Goal: Register for event/course

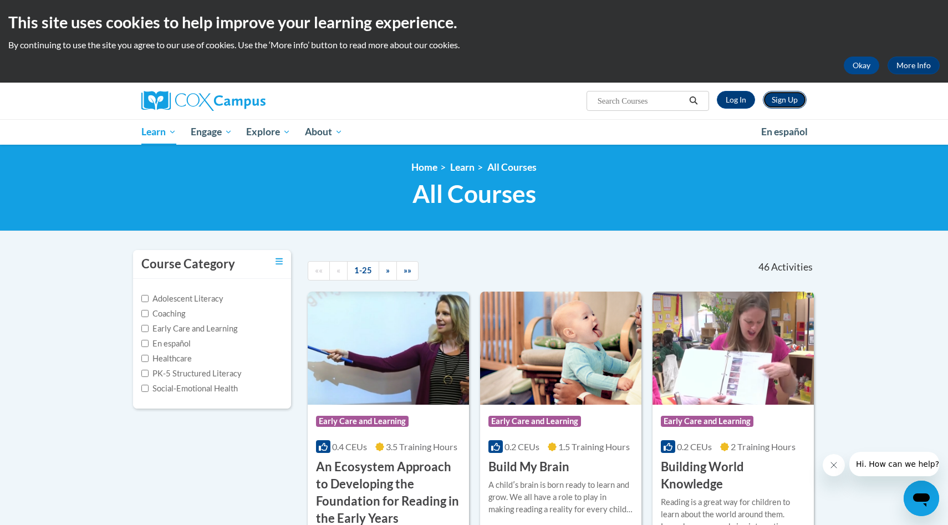
click at [790, 101] on link "Sign Up" at bounding box center [785, 100] width 44 height 18
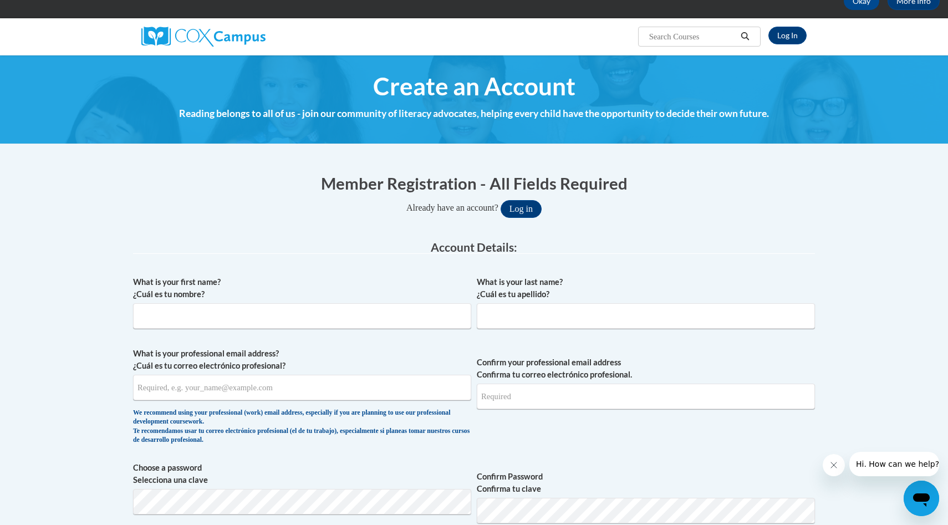
scroll to position [86, 0]
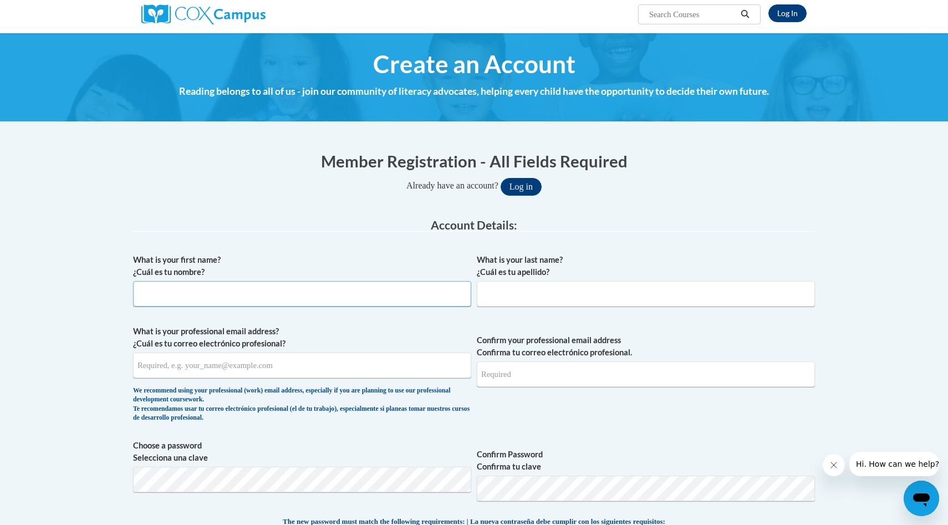
click at [446, 283] on input "What is your first name? ¿Cuál es tu nombre?" at bounding box center [302, 294] width 338 height 26
type input "Angelica"
click at [624, 286] on input "What is your last name? ¿Cuál es tu apellido?" at bounding box center [646, 294] width 338 height 26
type input "Reyes"
click at [315, 372] on input "What is your professional email address? ¿Cuál es tu correo electrónico profesi…" at bounding box center [302, 366] width 338 height 26
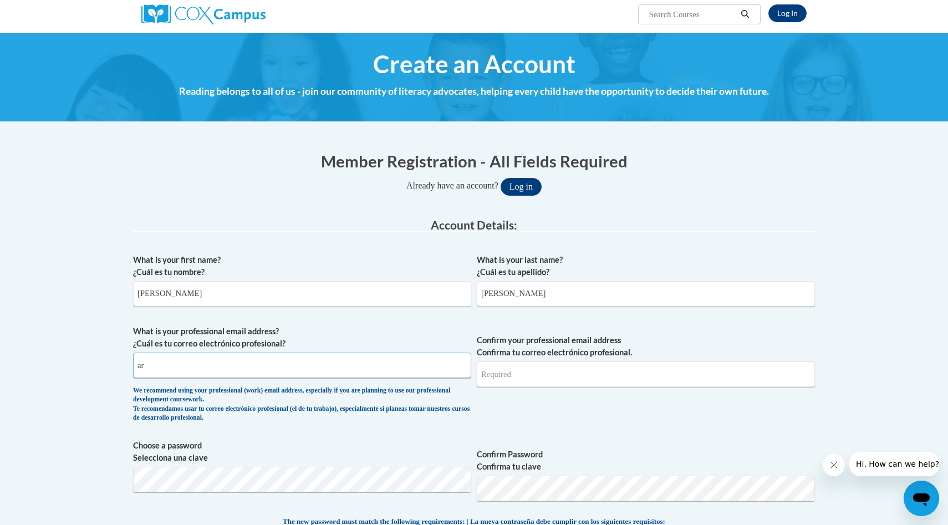
type input "a"
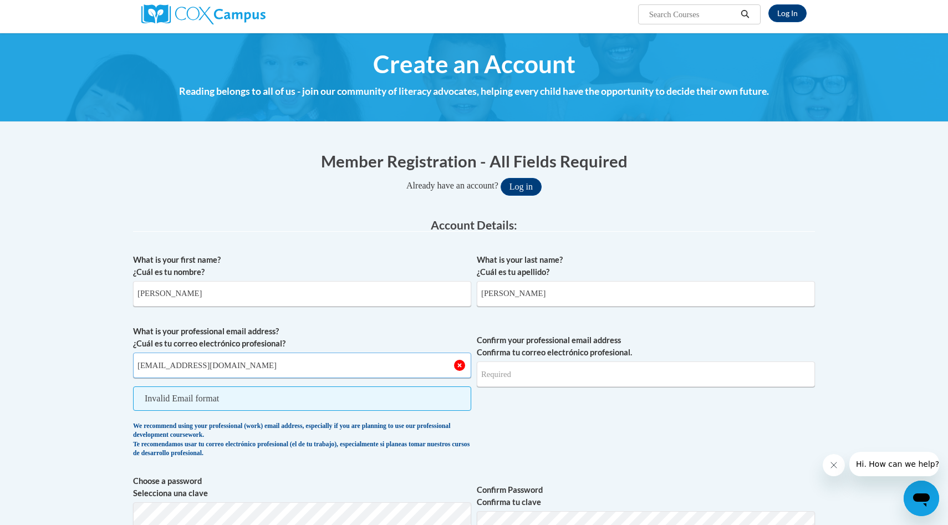
type input "angelicar3144@gmail.com"
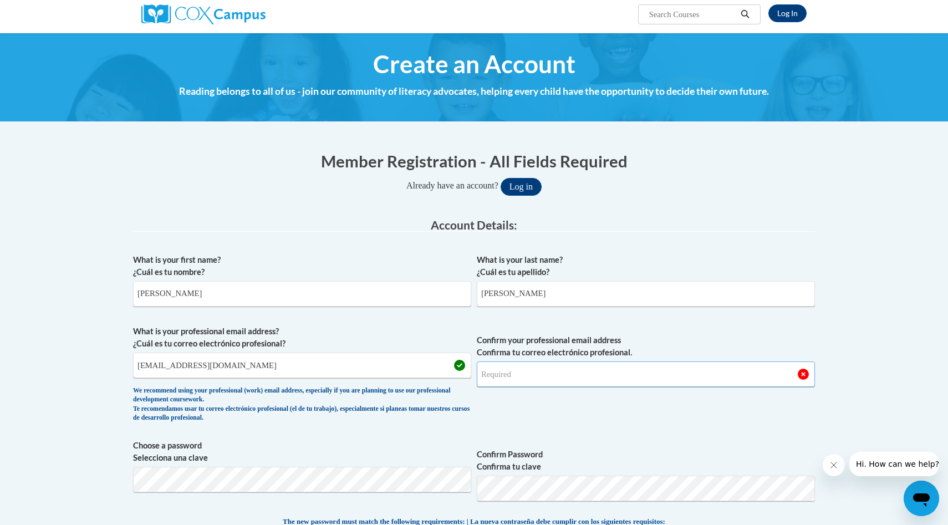
click at [502, 379] on input "Confirm your professional email address Confirma tu correo electrónico profesio…" at bounding box center [646, 375] width 338 height 26
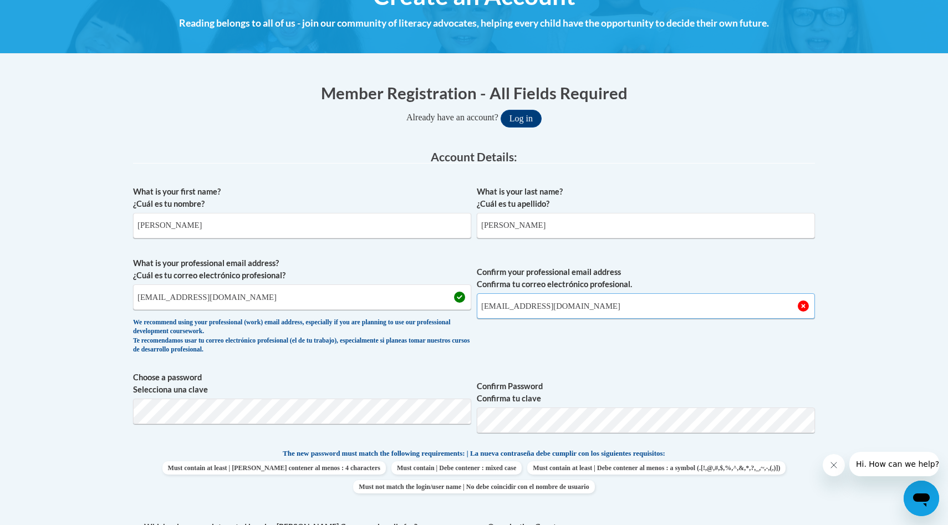
scroll to position [159, 0]
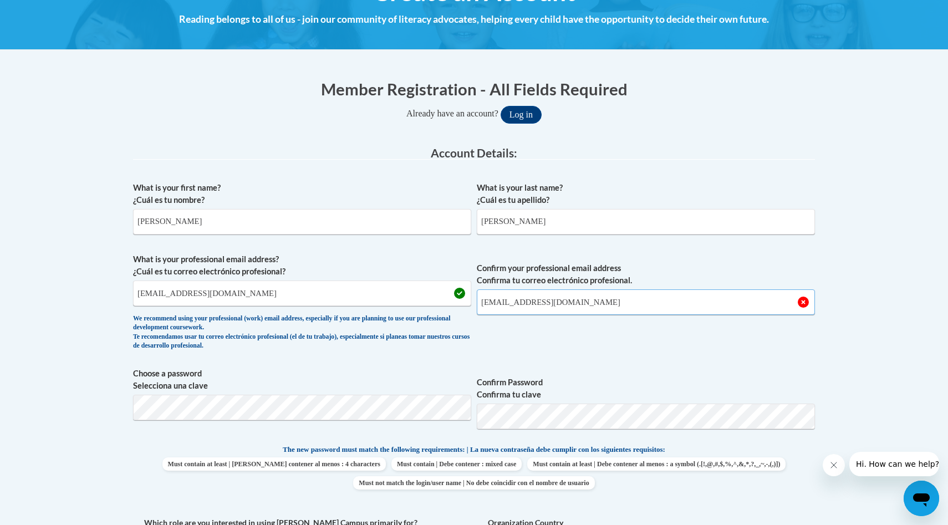
type input "angelicar3144@gmail.com"
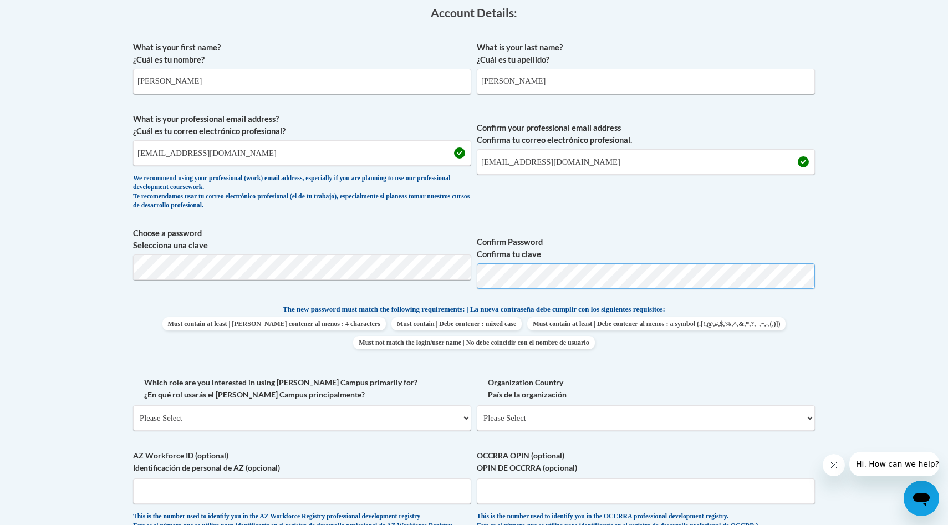
scroll to position [314, 0]
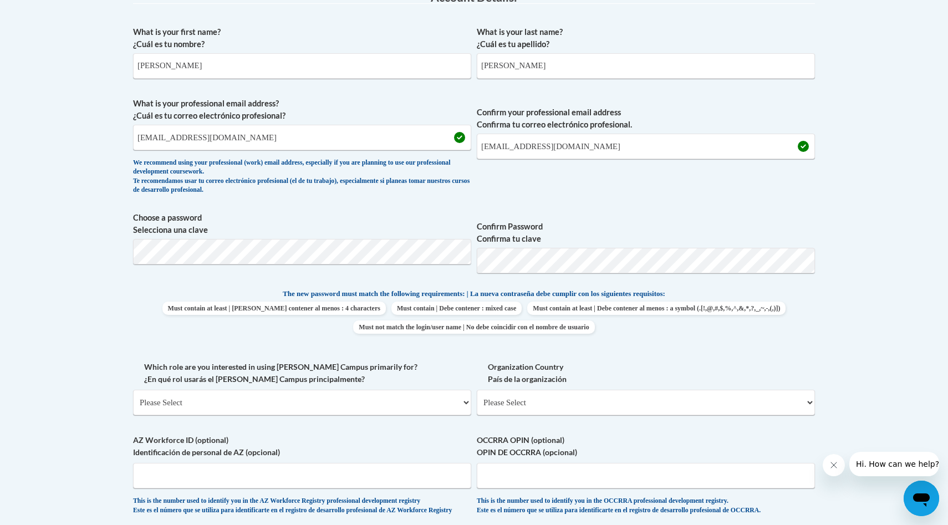
click at [528, 197] on span "Confirm your professional email address Confirma tu correo electrónico profesio…" at bounding box center [646, 149] width 338 height 103
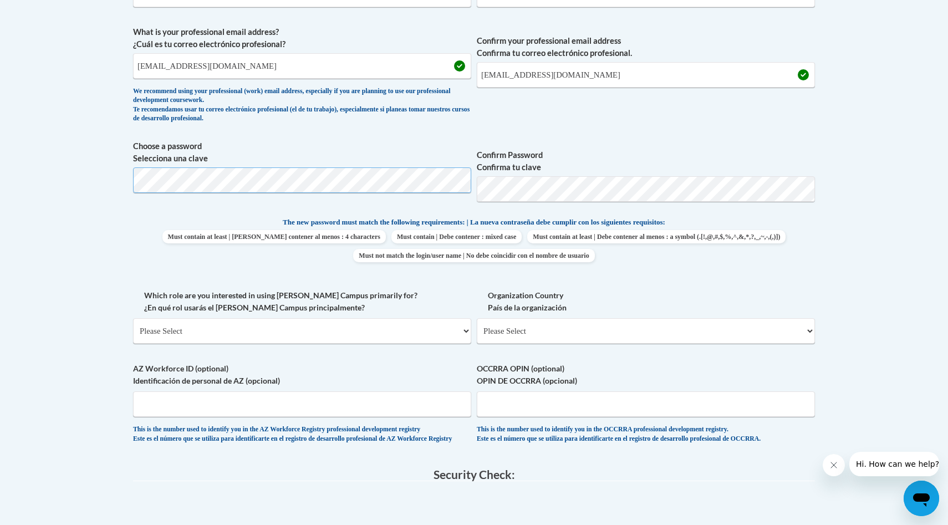
scroll to position [393, 0]
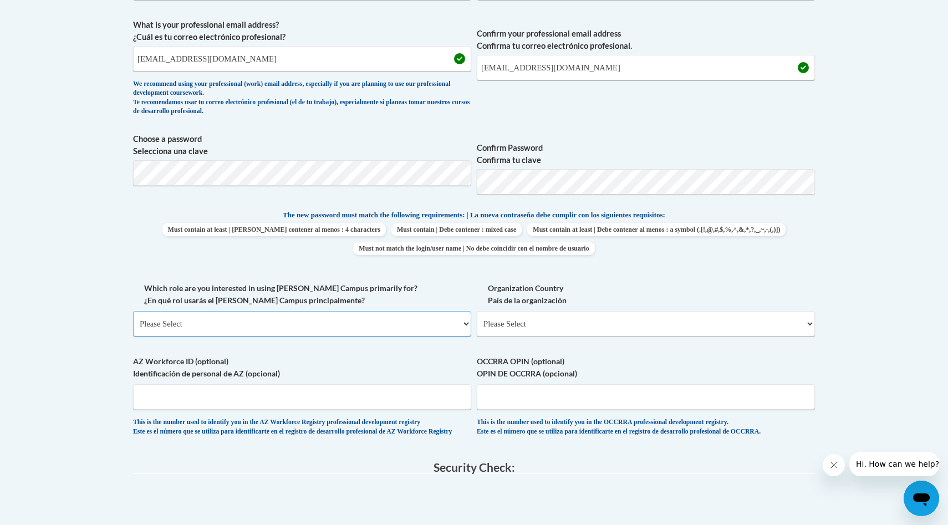
click at [408, 324] on select "Please Select College/University | Colegio/Universidad Community/Nonprofit Part…" at bounding box center [302, 324] width 338 height 26
select select "5a18ea06-2b54-4451-96f2-d152daf9eac5"
click at [133, 311] on select "Please Select College/University | Colegio/Universidad Community/Nonprofit Part…" at bounding box center [302, 324] width 338 height 26
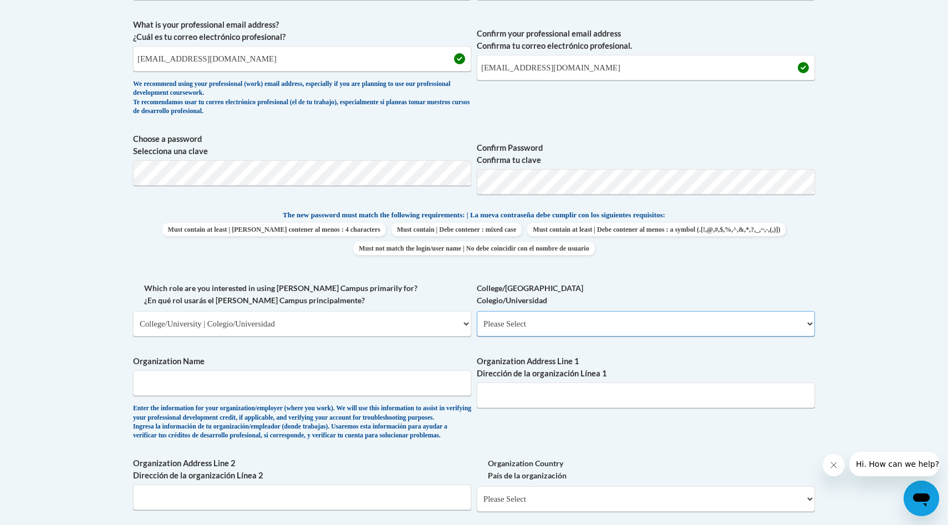
click at [501, 332] on select "Please Select College/University Staff | Empleado universitario College/Univers…" at bounding box center [646, 324] width 338 height 26
select select "99b32b07-cffc-426c-8bf6-0cd77760d84b"
click at [477, 311] on select "Please Select College/University Staff | Empleado universitario College/Univers…" at bounding box center [646, 324] width 338 height 26
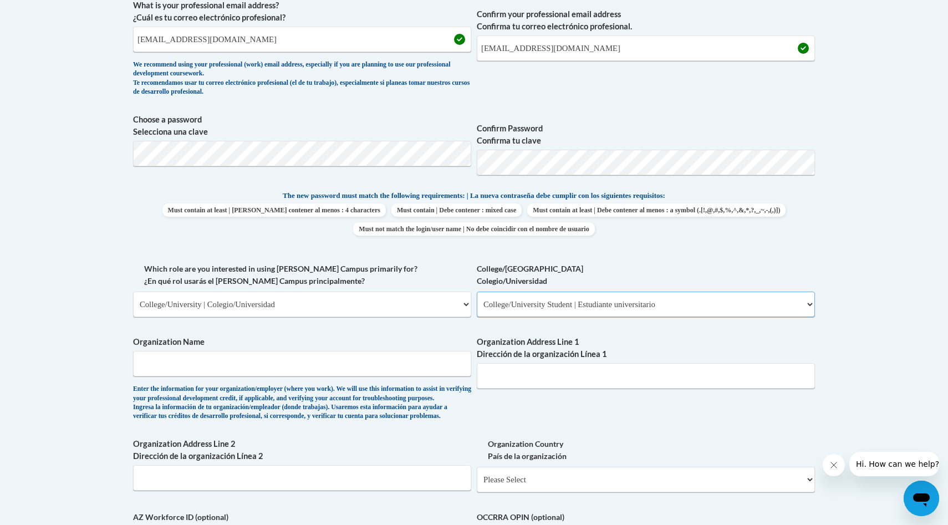
scroll to position [425, 0]
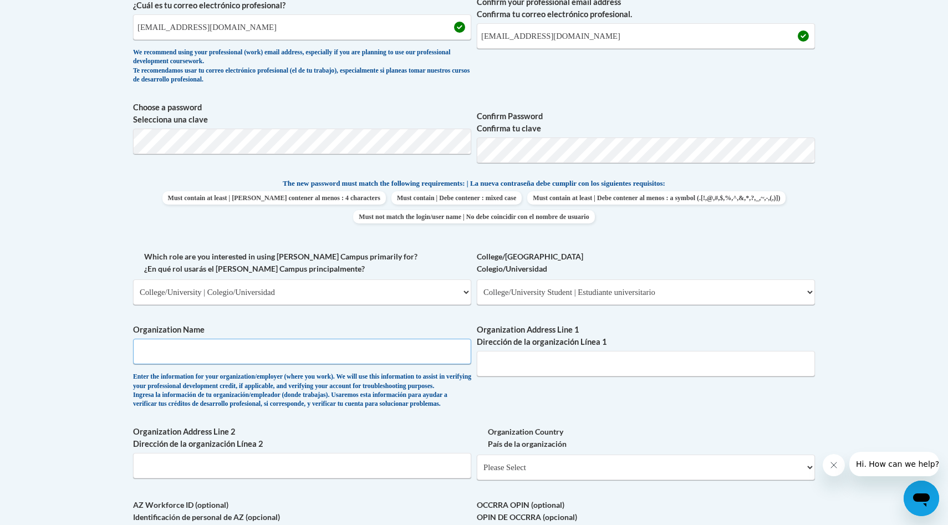
click at [388, 364] on input "Organization Name" at bounding box center [302, 352] width 338 height 26
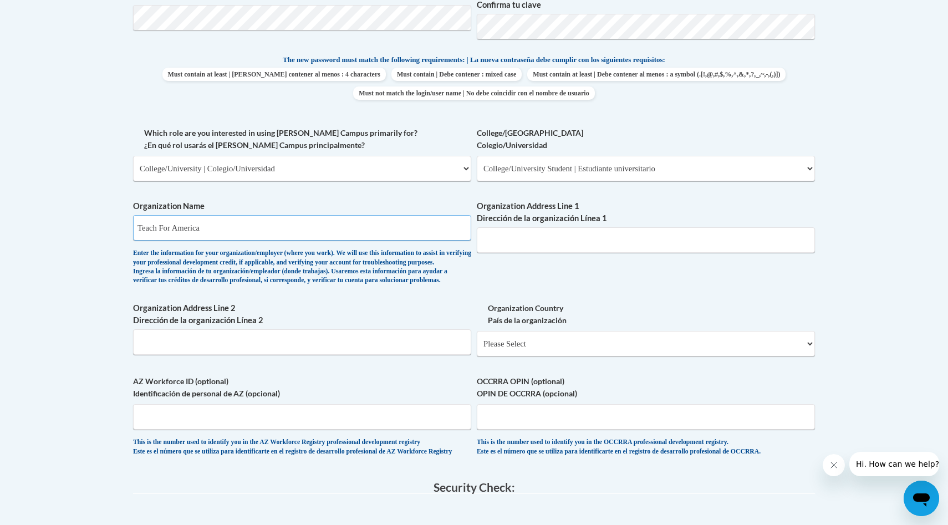
scroll to position [556, 0]
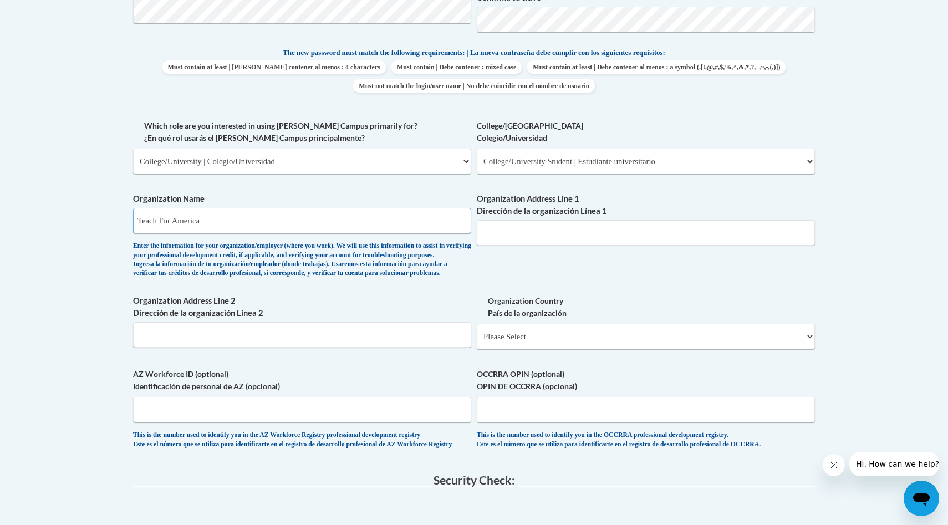
type input "Teach For America"
click at [486, 307] on div "What is your first name? ¿Cuál es tu nombre? Angelica What is your last name? ¿…" at bounding box center [474, 119] width 682 height 681
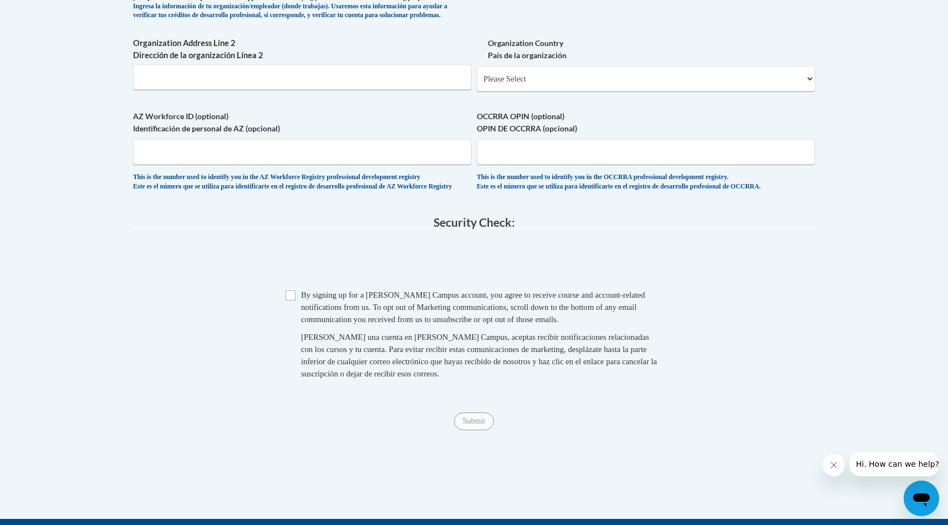
scroll to position [823, 0]
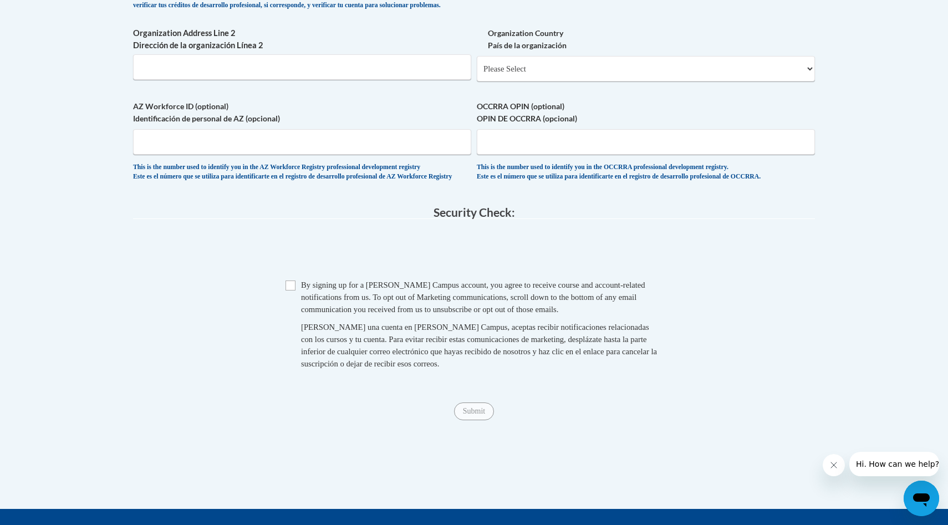
click at [342, 314] on span "By signing up for a Cox Campus account, you agree to receive course and account…" at bounding box center [473, 297] width 344 height 33
click at [284, 308] on div "Checkbox By signing up for a Cox Campus account, you agree to receive course an…" at bounding box center [474, 330] width 682 height 102
click at [293, 291] on input "Checkbox" at bounding box center [291, 286] width 10 height 10
checkbox input "true"
click at [475, 420] on input "Submit" at bounding box center [474, 412] width 40 height 18
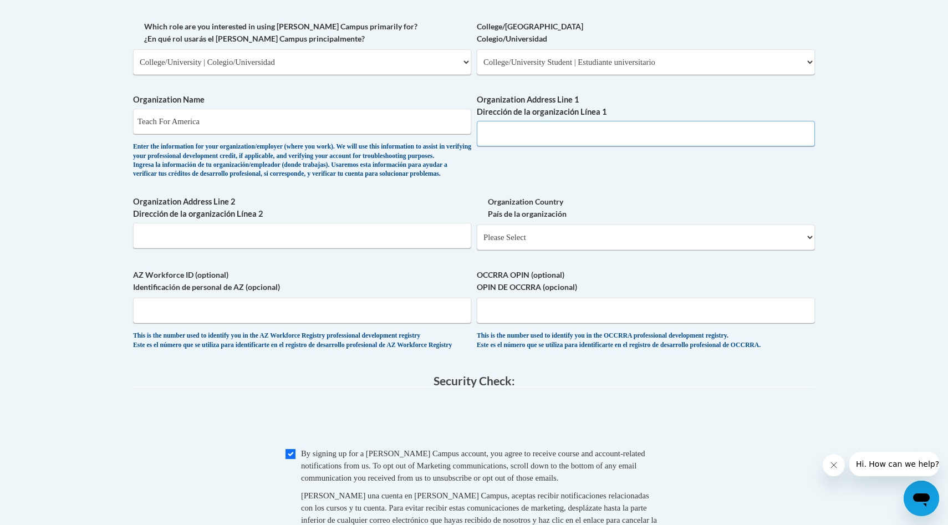
scroll to position [653, 0]
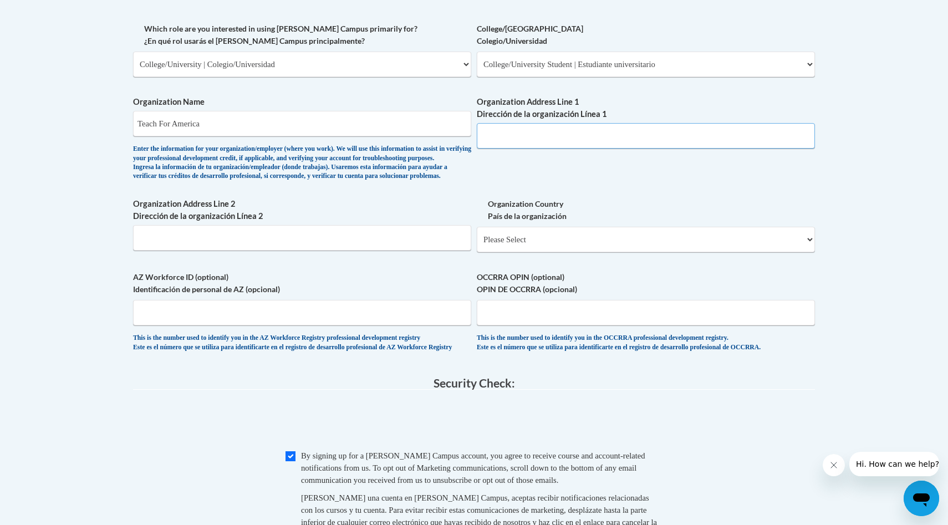
click at [511, 139] on input "Organization Address Line 1 Dirección de la organización Línea 1" at bounding box center [646, 136] width 338 height 26
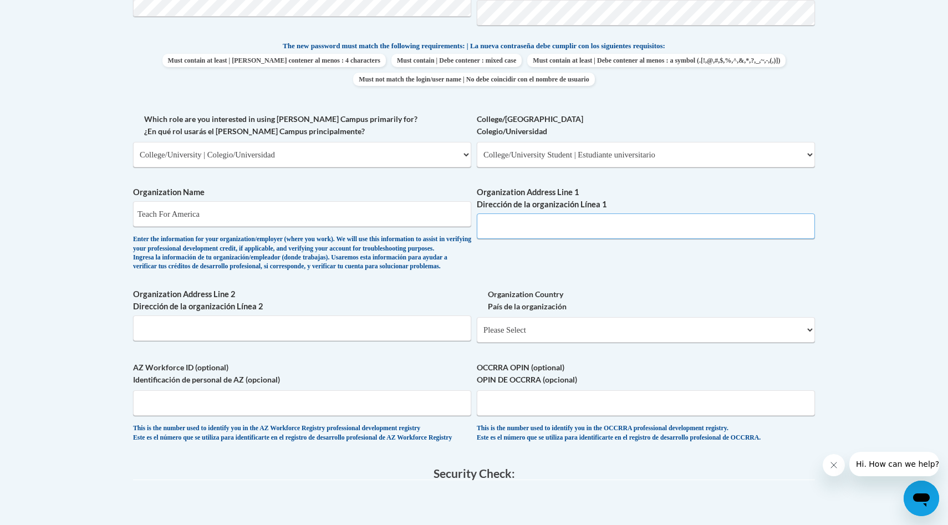
scroll to position [559, 0]
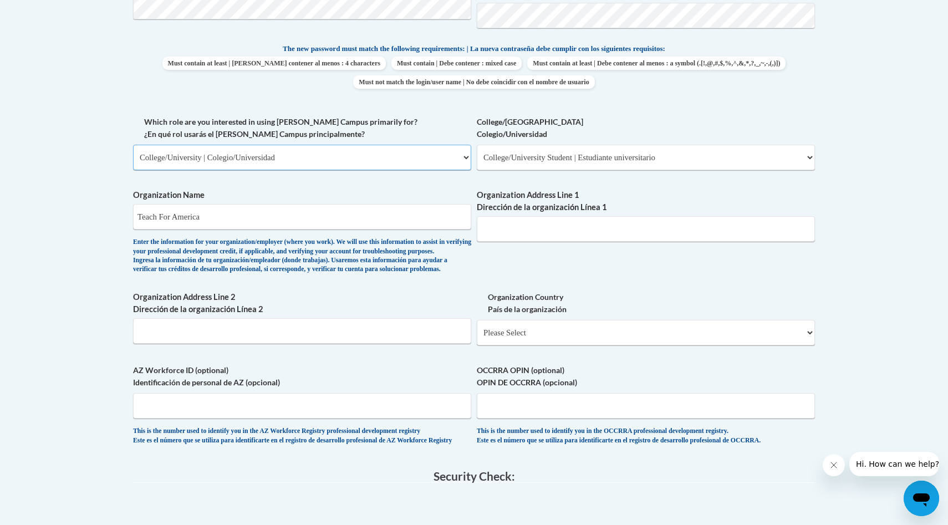
click at [334, 165] on select "Please Select College/University | Colegio/Universidad Community/Nonprofit Part…" at bounding box center [302, 158] width 338 height 26
select select "fbf2d438-af2f-41f8-98f1-81c410e29de3"
click at [133, 145] on select "Please Select College/University | Colegio/Universidad Community/Nonprofit Part…" at bounding box center [302, 158] width 338 height 26
click at [501, 156] on select "Please Select Early Learning/Daycare Teacher/Family Home Care Provider | Maestr…" at bounding box center [646, 158] width 338 height 26
click at [541, 157] on select "Please Select Early Learning/Daycare Teacher/Family Home Care Provider | Maestr…" at bounding box center [646, 158] width 338 height 26
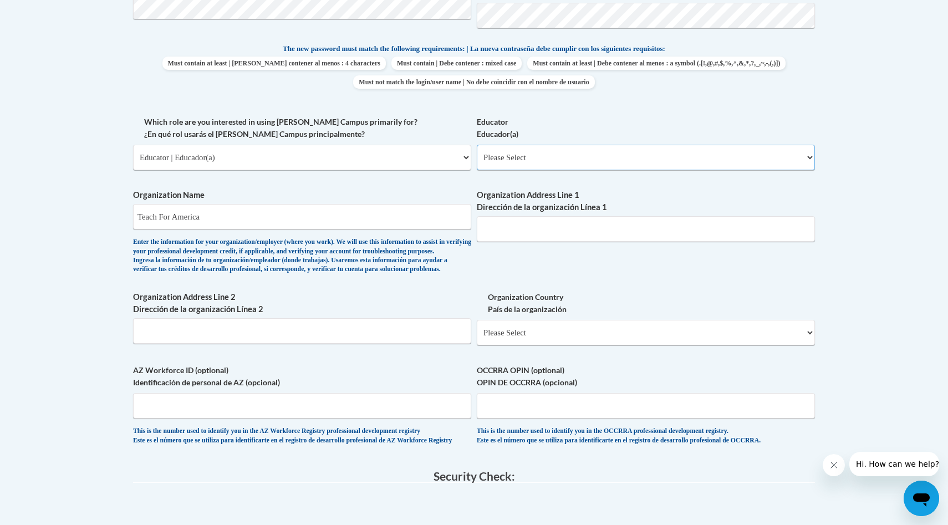
select select "8e40623d-54d0-45cd-9f92-5df65cd3f8cf"
click at [477, 145] on select "Please Select Early Learning/Daycare Teacher/Family Home Care Provider | Maestr…" at bounding box center [646, 158] width 338 height 26
click at [366, 221] on input "Teach For America" at bounding box center [302, 217] width 338 height 26
drag, startPoint x: 313, startPoint y: 211, endPoint x: 207, endPoint y: 218, distance: 106.7
click at [207, 220] on input "Teach For America" at bounding box center [302, 217] width 338 height 26
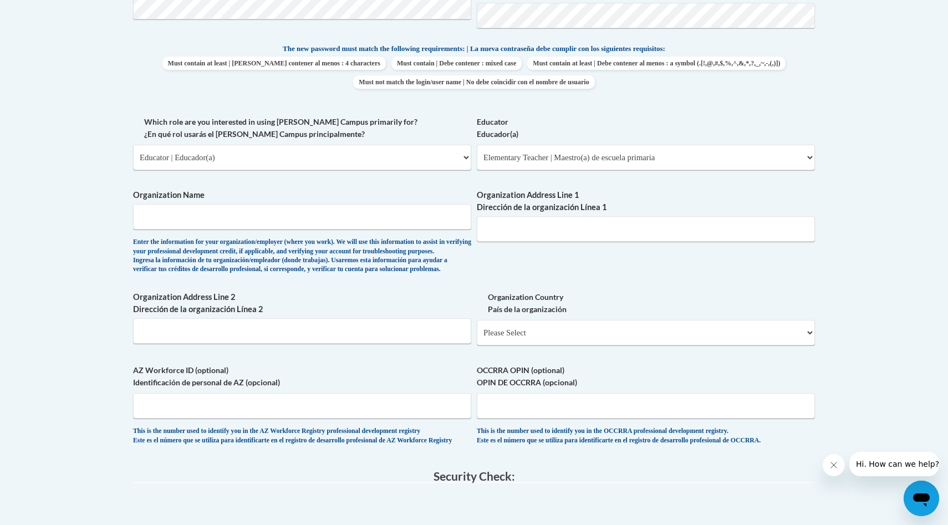
click at [388, 179] on div "What is your first name? ¿Cuál es tu nombre? Angelica What is your last name? ¿…" at bounding box center [474, 115] width 682 height 681
click at [538, 164] on select "Please Select Early Learning/Daycare Teacher/Family Home Care Provider | Maestr…" at bounding box center [646, 158] width 338 height 26
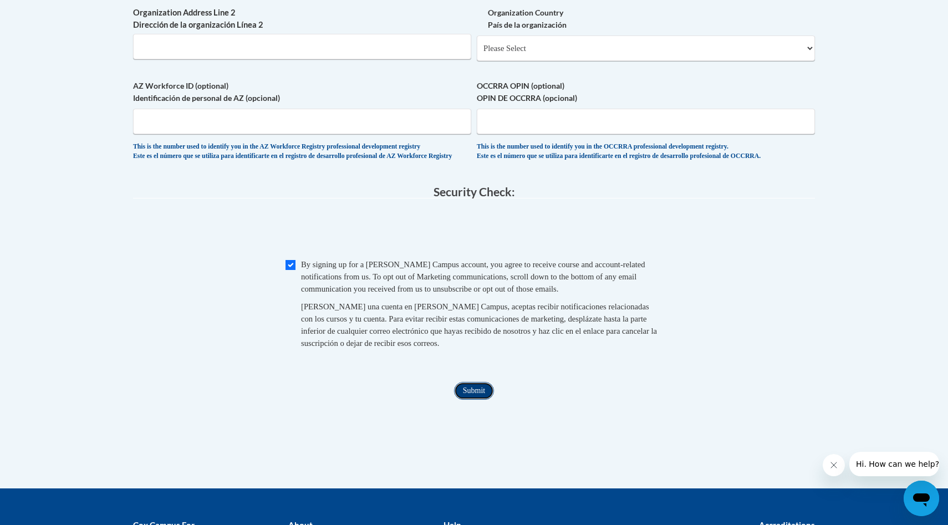
click at [477, 400] on input "Submit" at bounding box center [474, 391] width 40 height 18
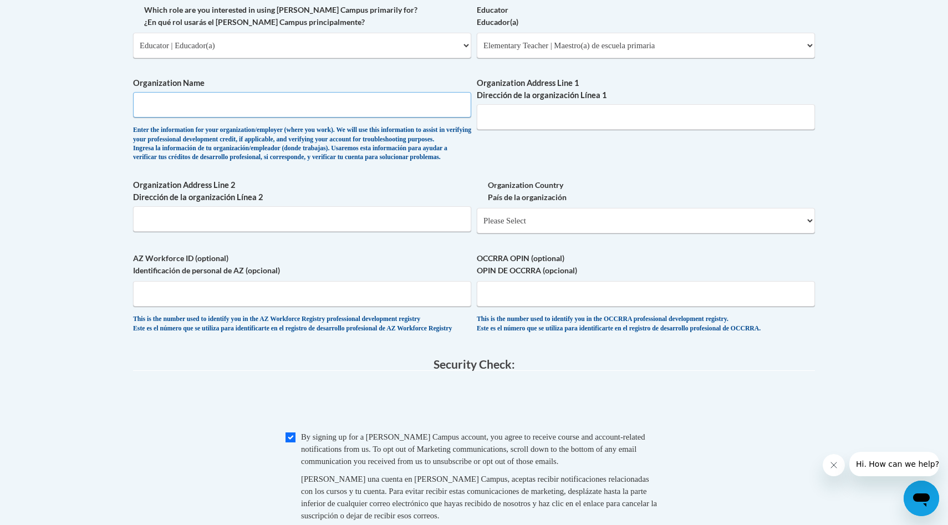
scroll to position [635, 0]
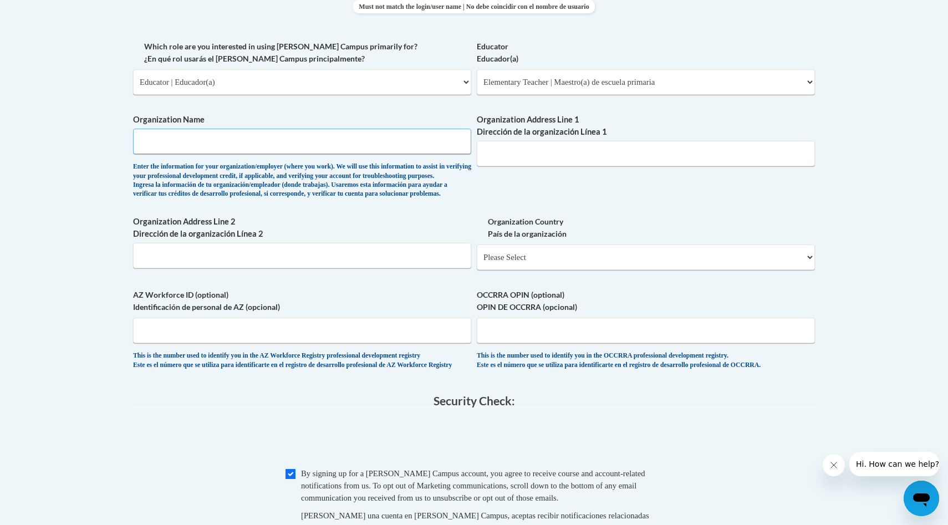
click at [347, 147] on input "Organization Name" at bounding box center [302, 142] width 338 height 26
click at [399, 204] on div "Organization Name Enter the information for your organization/employer (where y…" at bounding box center [302, 159] width 338 height 90
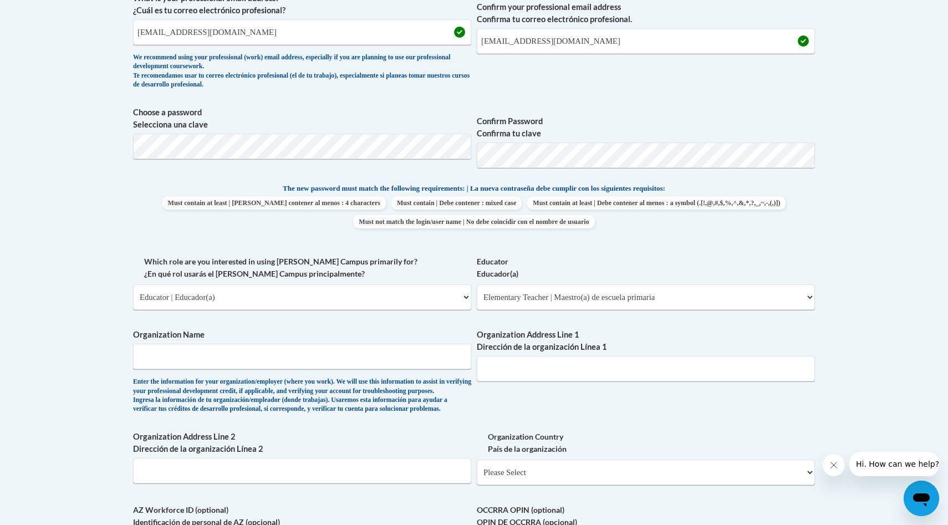
scroll to position [419, 0]
click at [260, 364] on input "Organization Name" at bounding box center [302, 358] width 338 height 26
type input "Teach For America"
click at [486, 376] on input "Organization Address Line 1 Dirección de la organización Línea 1" at bounding box center [646, 370] width 338 height 26
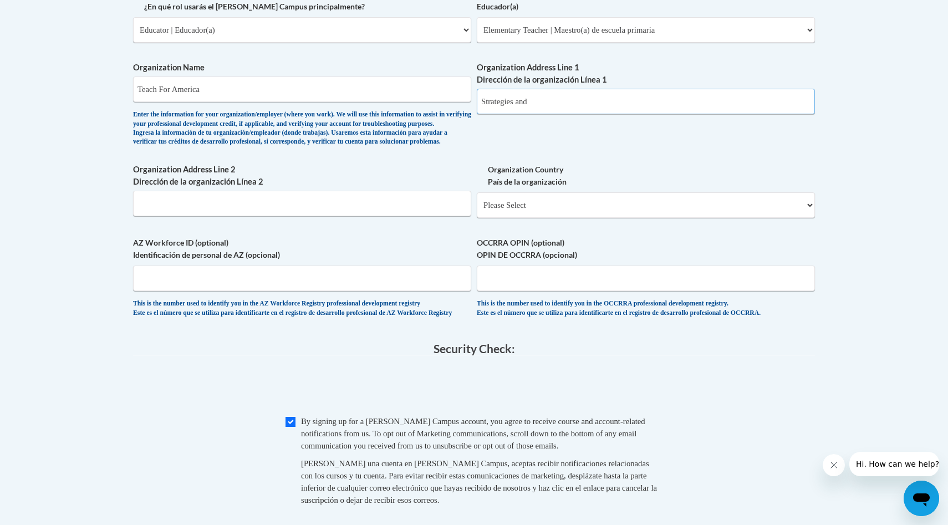
scroll to position [688, 0]
click at [546, 109] on input "Strategies and" at bounding box center [646, 101] width 338 height 26
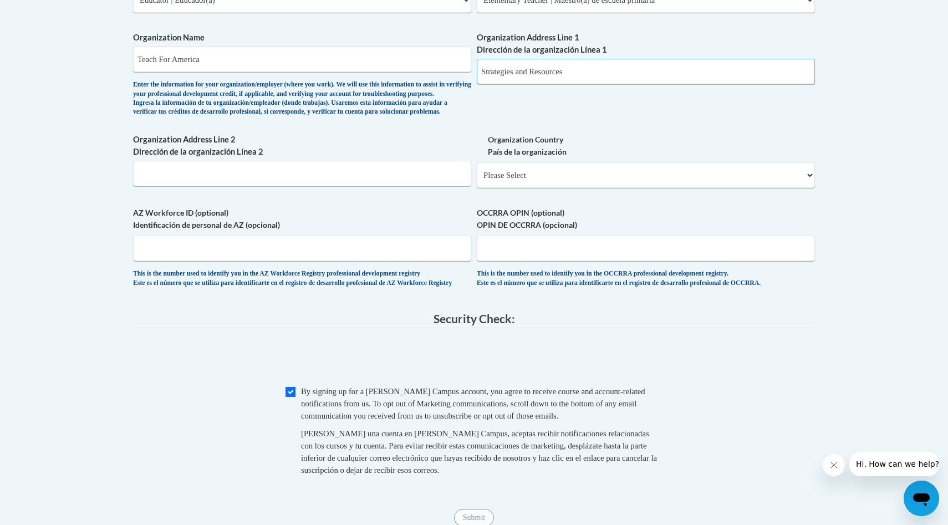
scroll to position [725, 0]
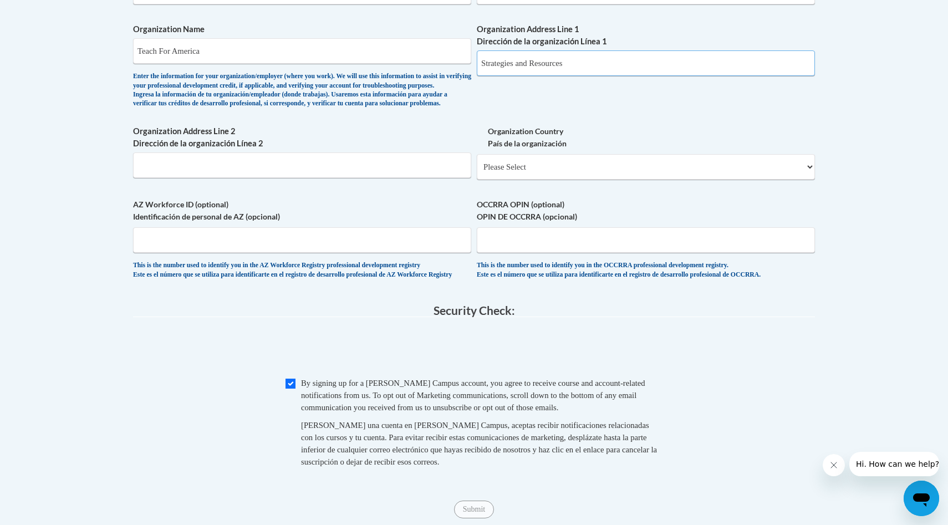
type input "Strategies and Resources"
drag, startPoint x: 581, startPoint y: 64, endPoint x: 413, endPoint y: 64, distance: 167.4
paste input "25 Broadway, 12th Floor, New York, NY 10004-1056"
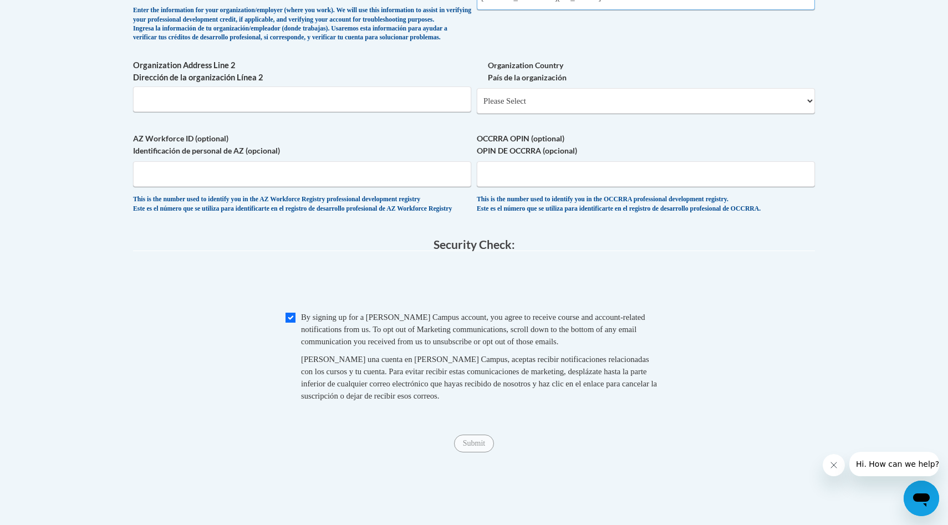
scroll to position [797, 0]
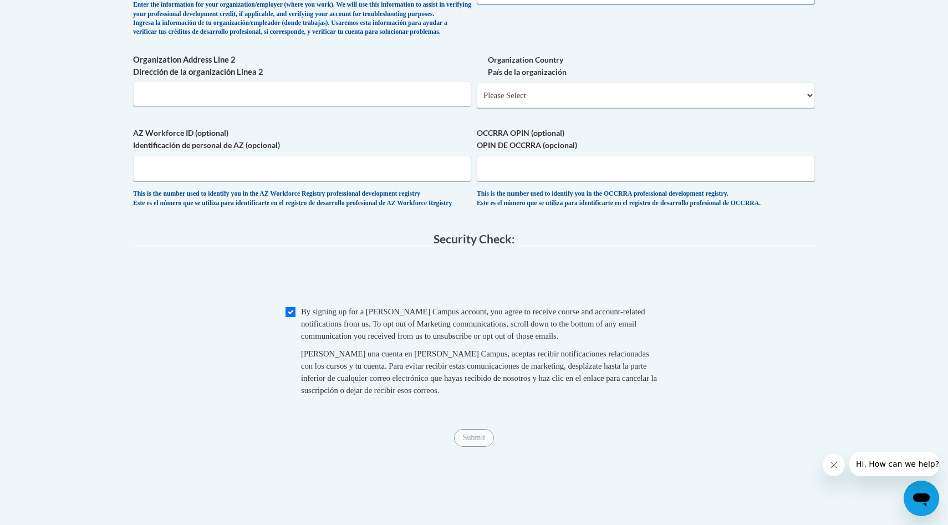
type input "25 Broadway, 12th Floor, New York, NY 10004-1056"
click at [513, 108] on select "Please Select United States | Estados Unidos Outside of the United States | Fue…" at bounding box center [646, 96] width 338 height 26
select select "ad49bcad-a171-4b2e-b99c-48b446064914"
click at [477, 100] on select "Please Select United States | Estados Unidos Outside of the United States | Fue…" at bounding box center [646, 96] width 338 height 26
select select
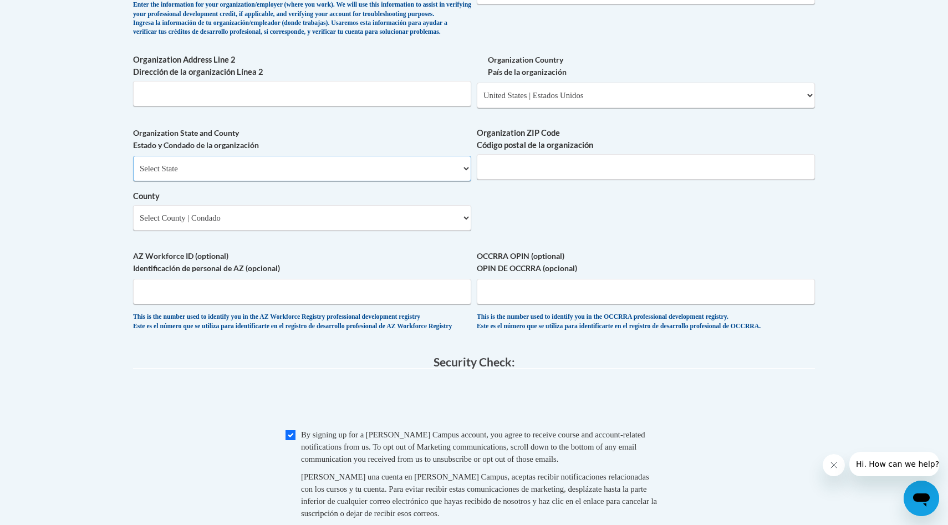
click at [405, 181] on select "Select State Alabama Alaska Arizona Arkansas California Colorado Connecticut De…" at bounding box center [302, 169] width 338 height 26
click at [196, 181] on select "Select State Alabama Alaska Arizona Arkansas California Colorado Connecticut De…" at bounding box center [302, 169] width 338 height 26
select select "Maryland"
click at [133, 174] on select "Select State Alabama Alaska Arizona Arkansas California Colorado Connecticut De…" at bounding box center [302, 169] width 338 height 26
click at [236, 231] on select "County" at bounding box center [302, 218] width 338 height 26
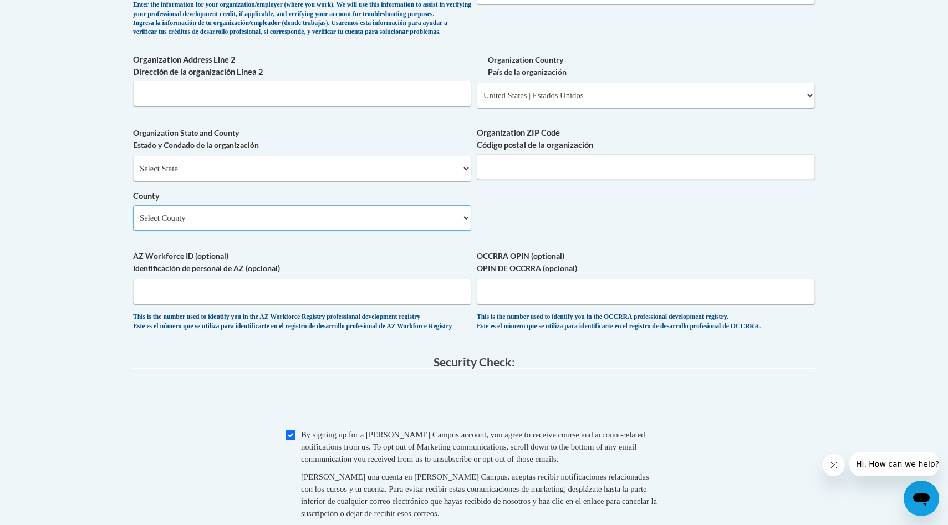
click at [236, 231] on select "Select County Allegany Anne Arundel Baltimore Baltimore Calvert Caroline Carrol…" at bounding box center [302, 218] width 338 height 26
click at [196, 231] on select "Select County Allegany Anne Arundel Baltimore Baltimore Calvert Caroline Carrol…" at bounding box center [302, 218] width 338 height 26
select select "Montgomery"
click at [133, 223] on select "Select County Allegany Anne Arundel Baltimore Baltimore Calvert Caroline Carrol…" at bounding box center [302, 218] width 338 height 26
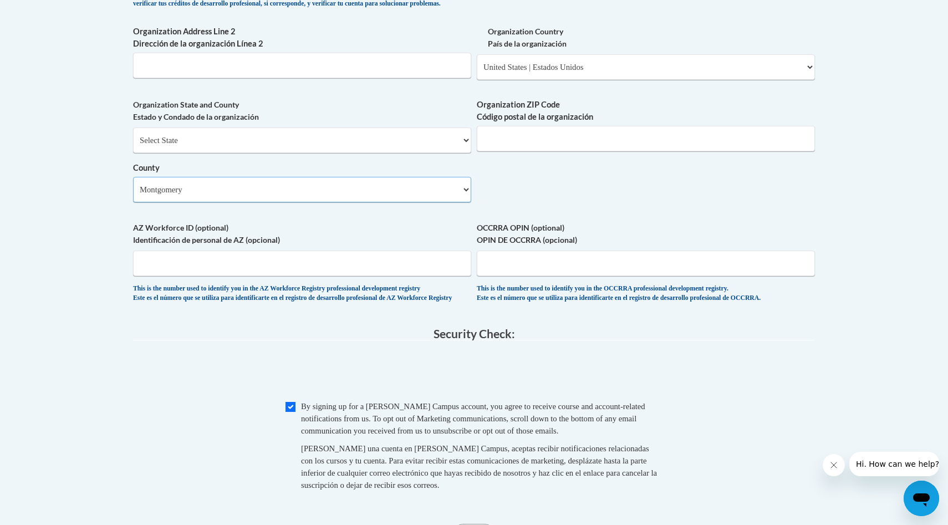
scroll to position [827, 0]
click at [543, 150] on input "Organization ZIP Code Código postal de la organización" at bounding box center [646, 137] width 338 height 26
type input "20902"
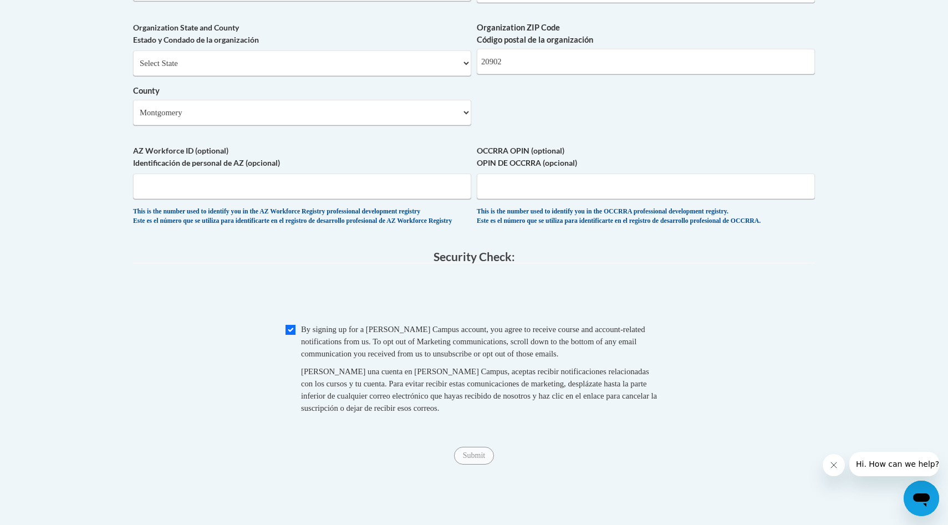
scroll to position [919, 0]
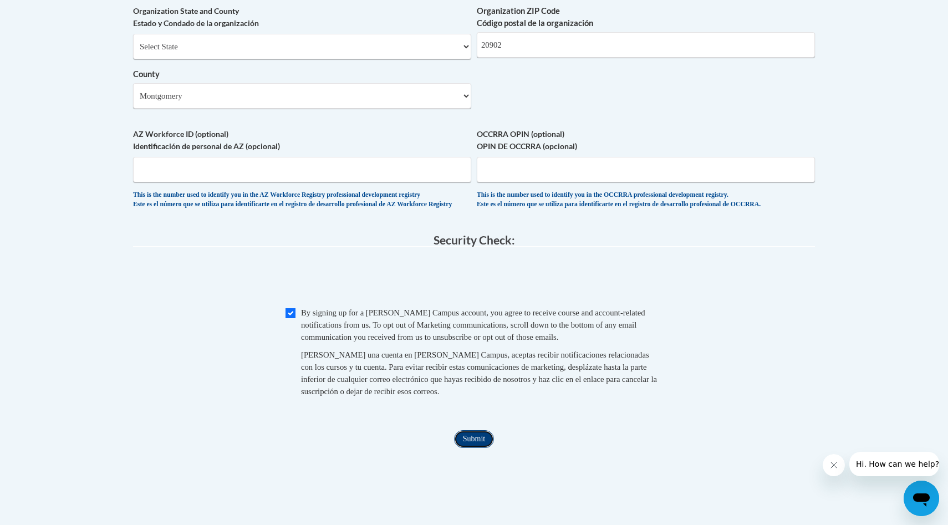
click at [471, 448] on input "Submit" at bounding box center [474, 439] width 40 height 18
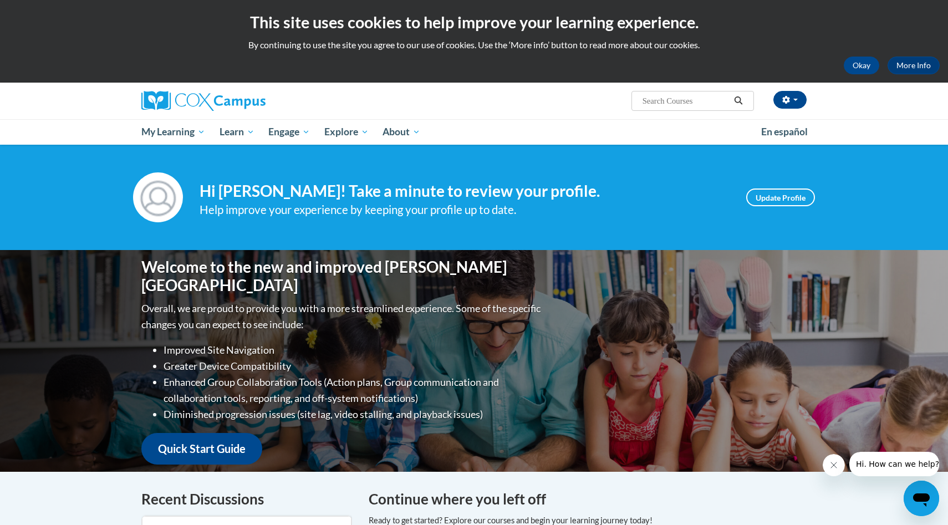
click at [658, 98] on input "Search..." at bounding box center [686, 100] width 89 height 13
type input "systematic"
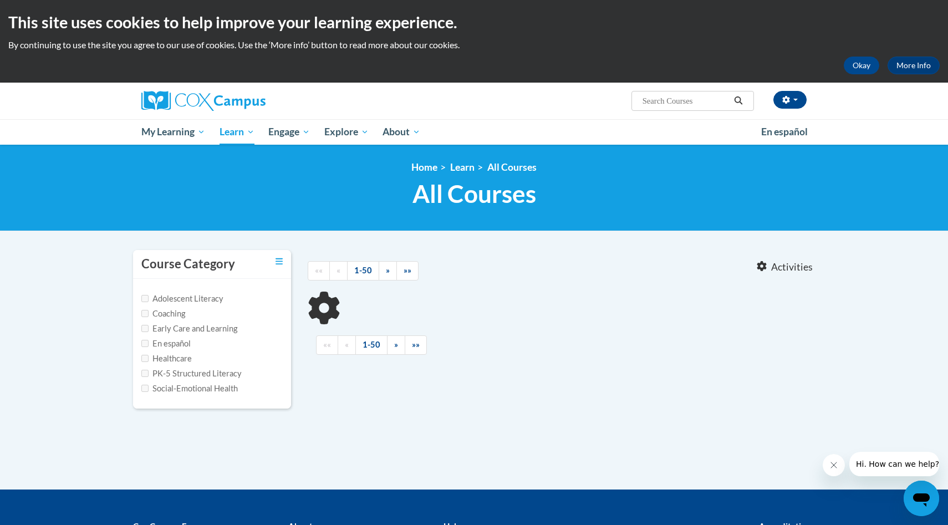
type input "systematic"
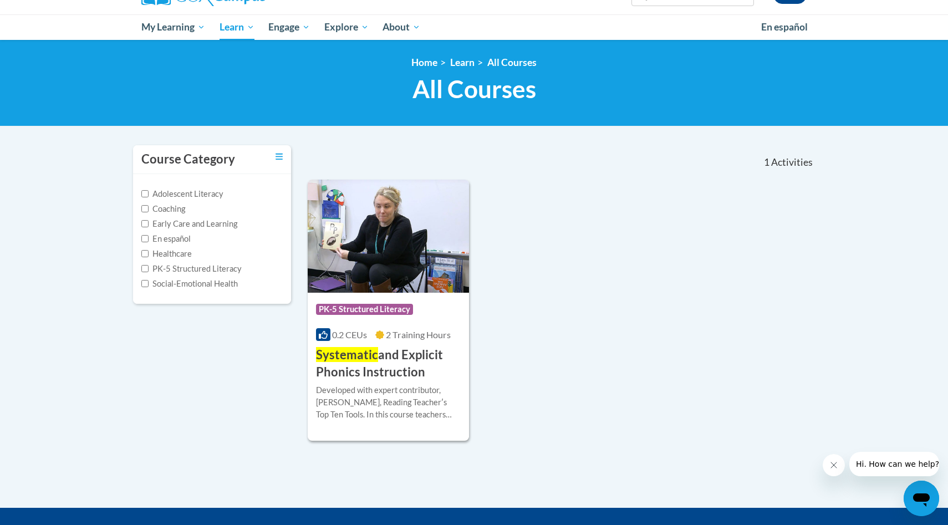
scroll to position [114, 0]
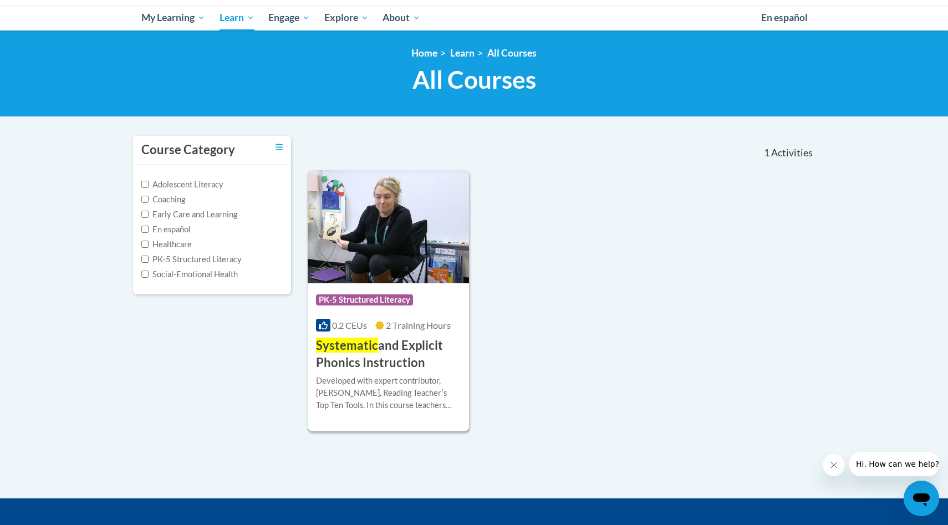
click at [388, 307] on span "PK-5 Structured Literacy" at bounding box center [366, 301] width 100 height 14
